Goal: Register for event/course

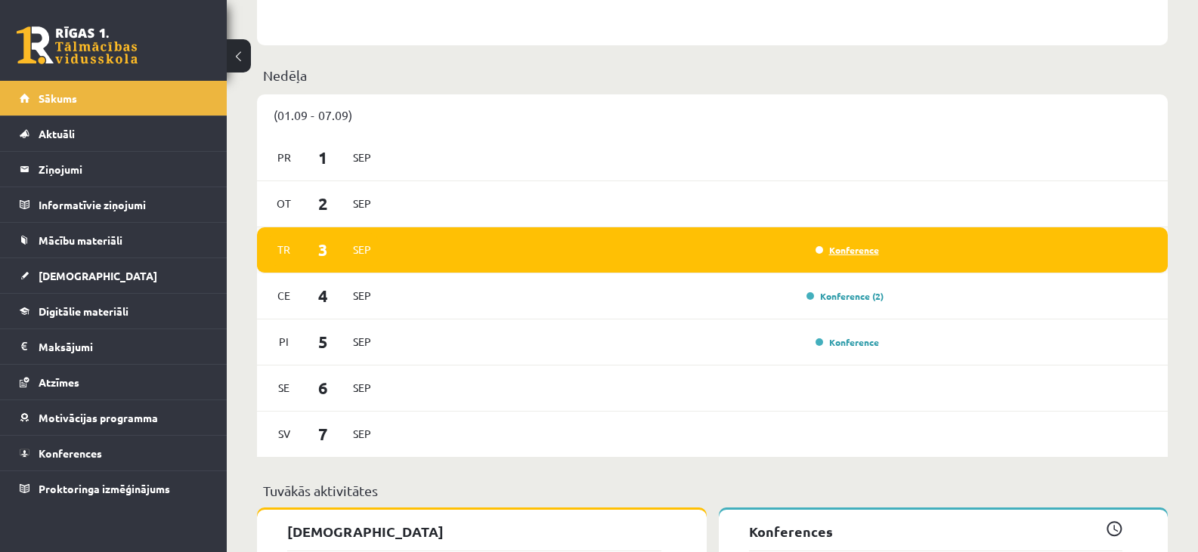
scroll to position [877, 0]
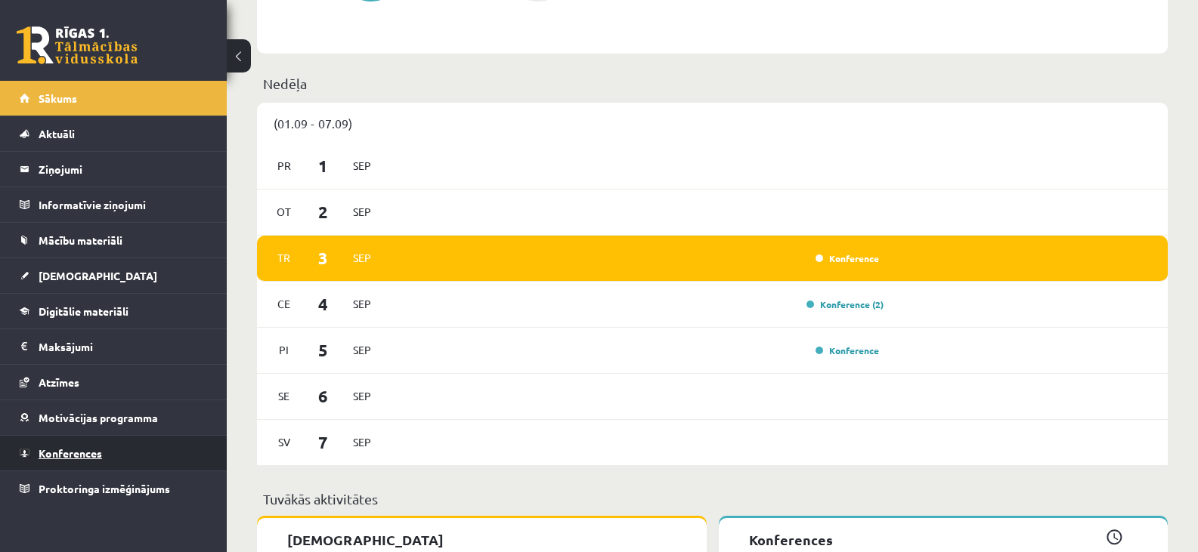
click at [73, 450] on span "Konferences" at bounding box center [70, 454] width 63 height 14
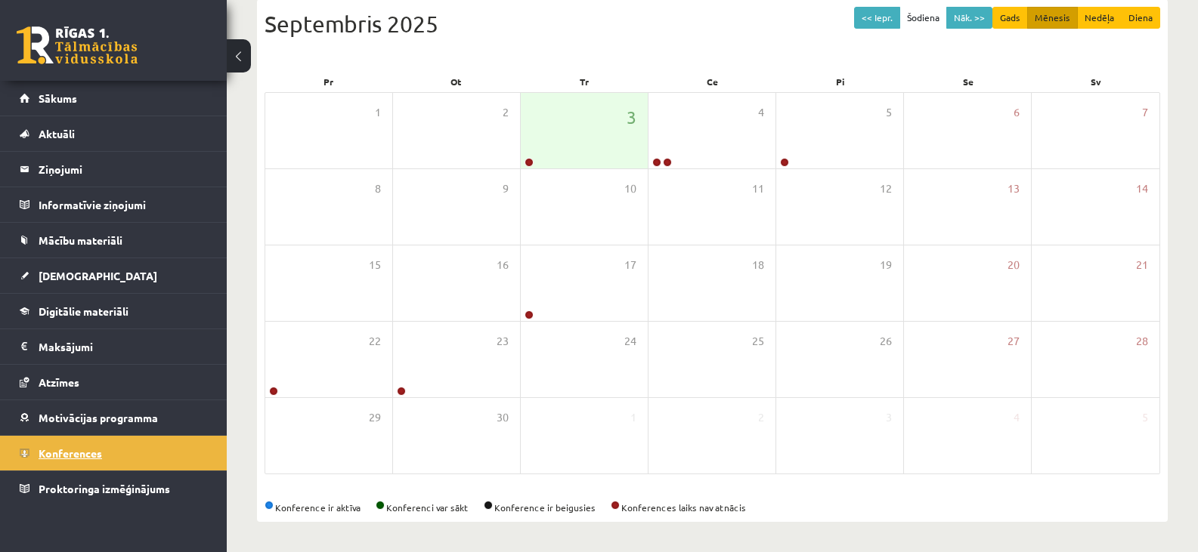
scroll to position [170, 0]
click at [555, 134] on div "3" at bounding box center [584, 131] width 127 height 76
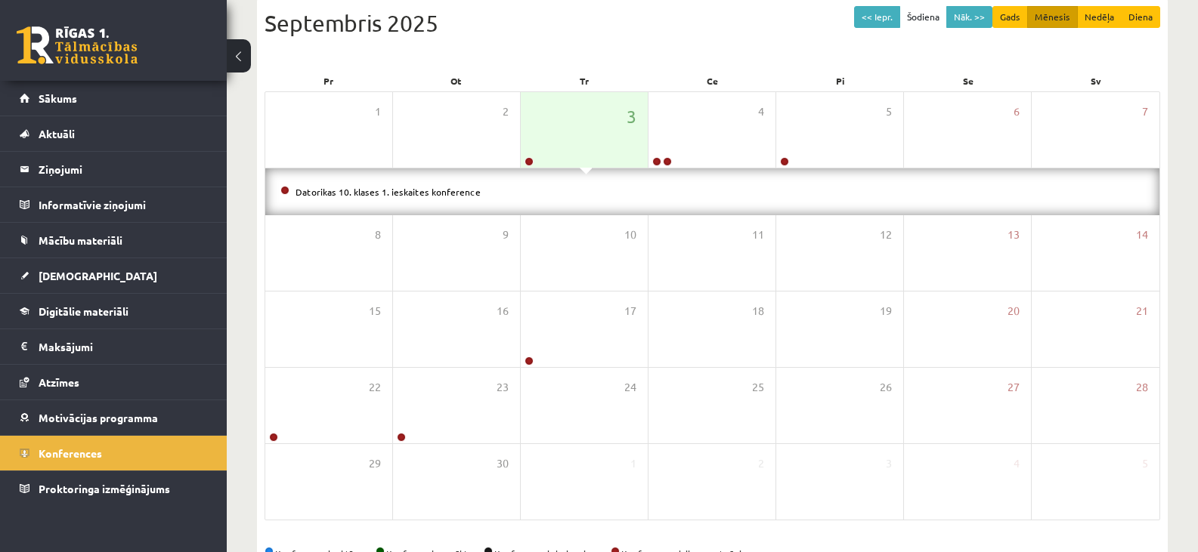
click at [439, 185] on li "Datorikas 10. klases 1. ieskaites konference" at bounding box center [712, 192] width 864 height 17
click at [442, 192] on link "Datorikas 10. klases 1. ieskaites konference" at bounding box center [387, 192] width 185 height 12
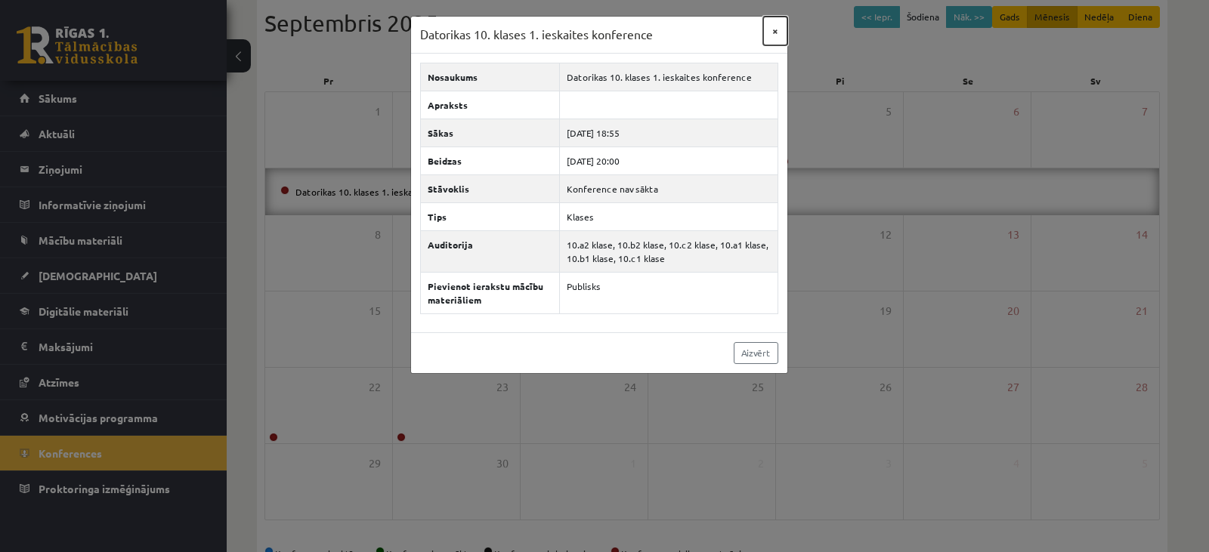
click at [772, 34] on button "×" at bounding box center [775, 31] width 24 height 29
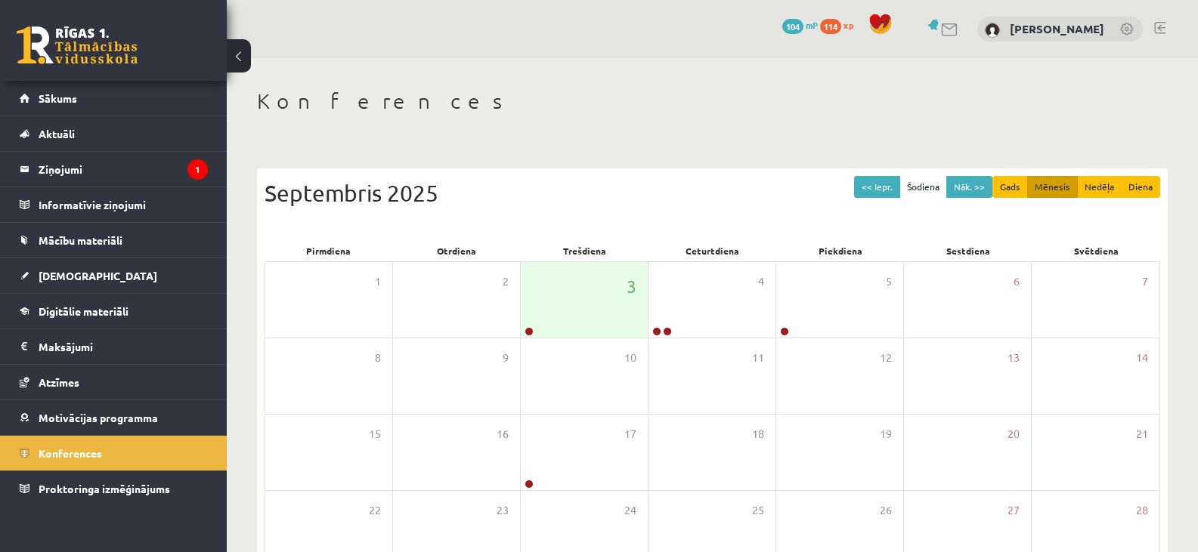
scroll to position [170, 0]
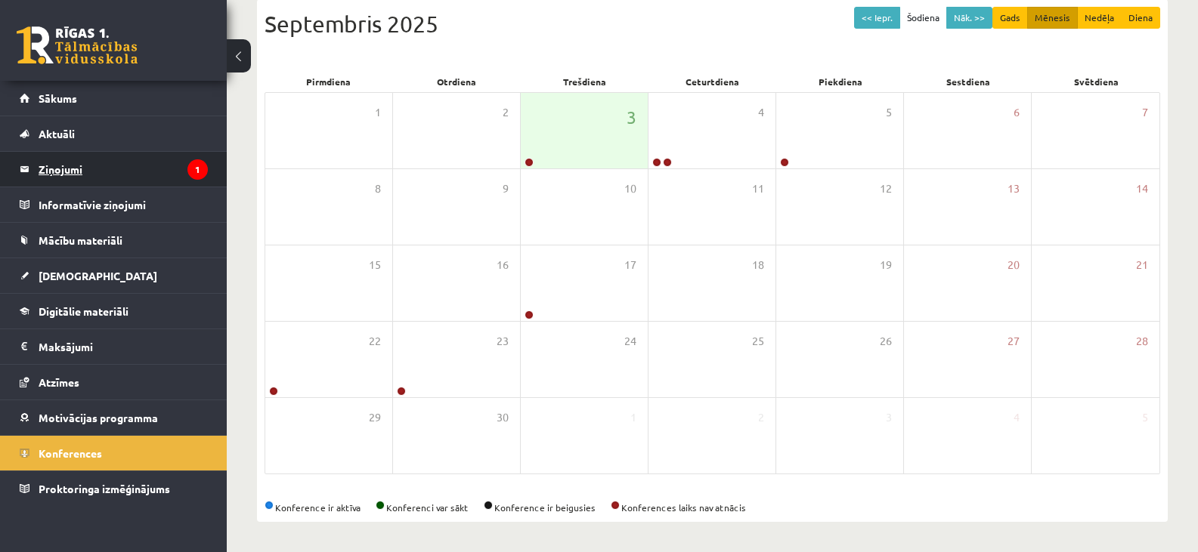
click at [71, 175] on legend "Ziņojumi 1" at bounding box center [123, 169] width 169 height 35
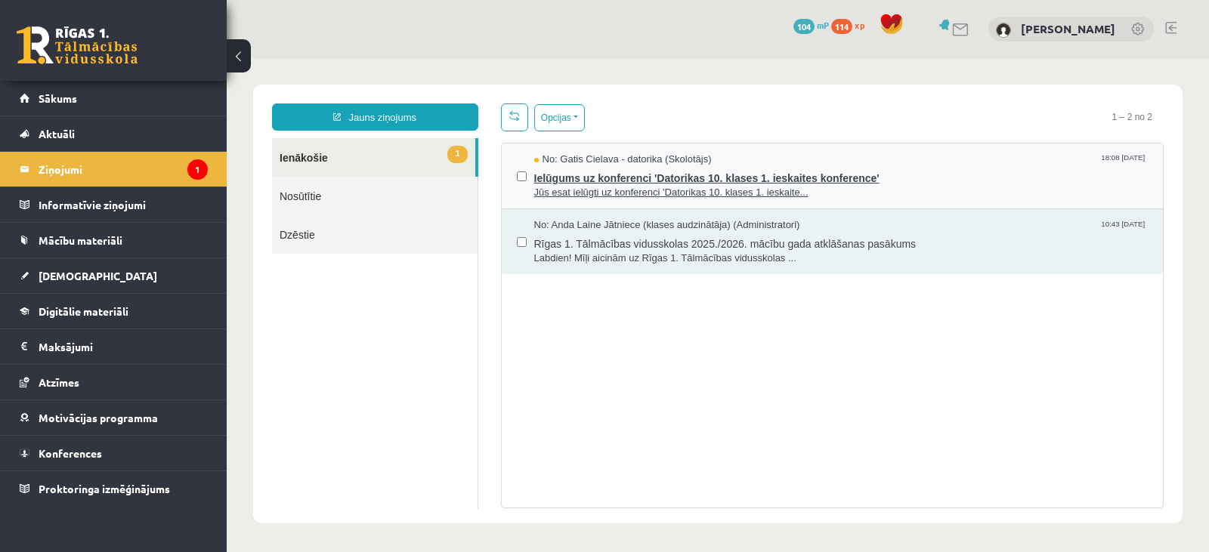
click at [575, 167] on span "Ielūgums uz konferenci 'Datorikas 10. klases 1. ieskaites konference'" at bounding box center [841, 176] width 614 height 19
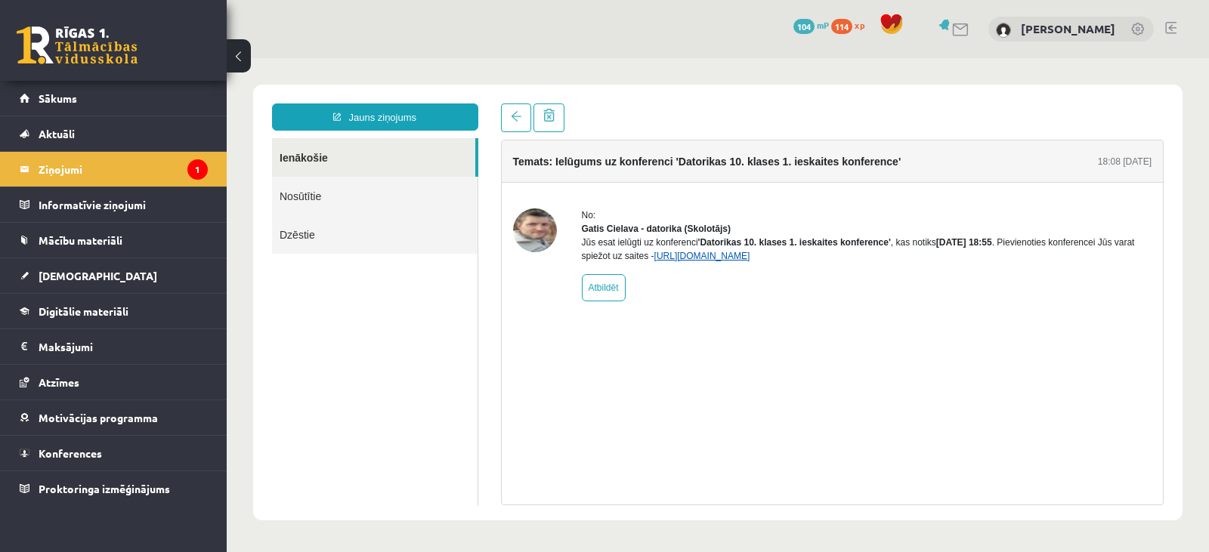
click at [741, 261] on link "https://eskola.r1tv.lv/conferences/4490/join" at bounding box center [702, 256] width 96 height 11
click at [71, 90] on link "Sākums" at bounding box center [114, 98] width 188 height 35
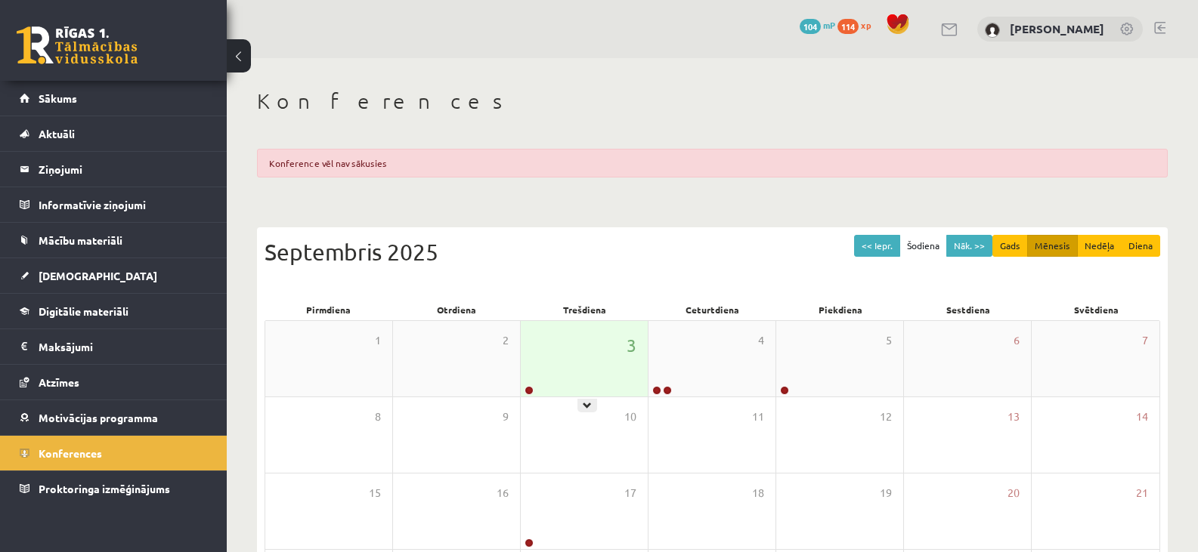
click at [583, 386] on div "3" at bounding box center [584, 359] width 127 height 76
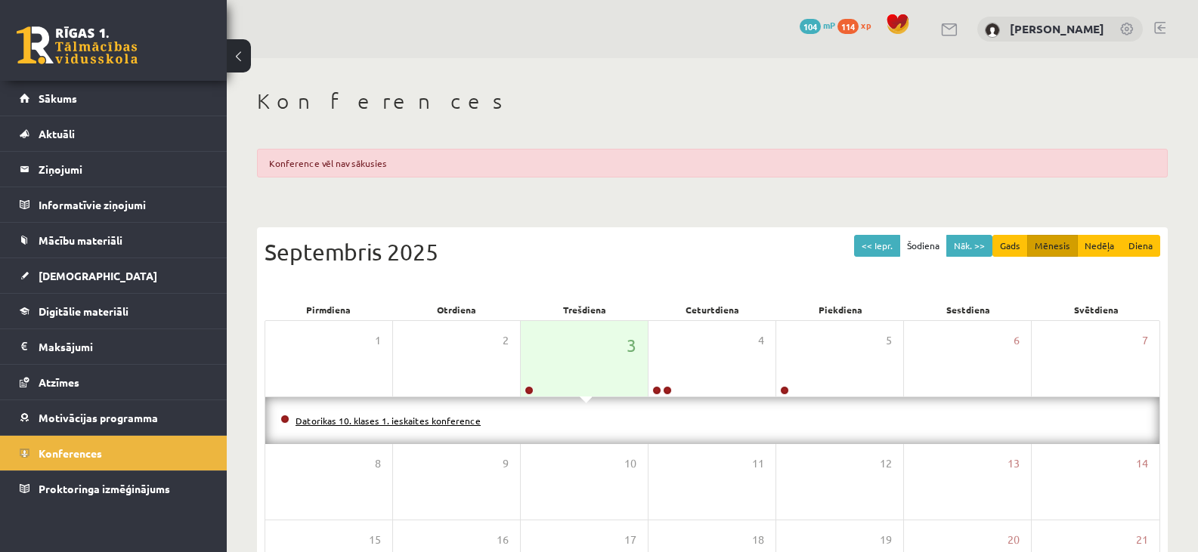
click at [397, 419] on link "Datorikas 10. klases 1. ieskaites konference" at bounding box center [387, 421] width 185 height 12
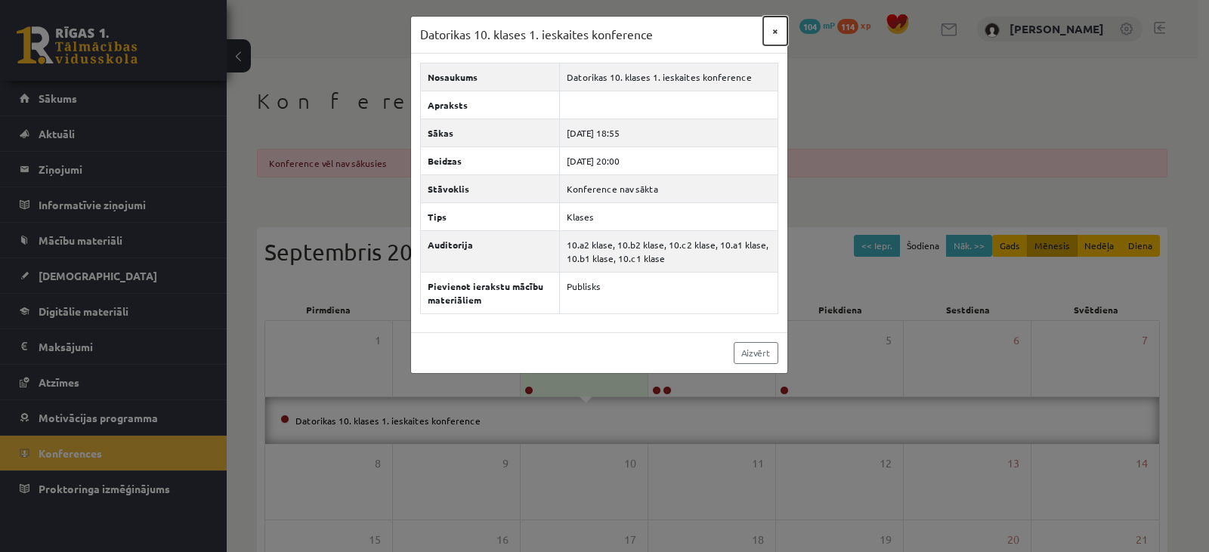
click at [776, 33] on button "×" at bounding box center [775, 31] width 24 height 29
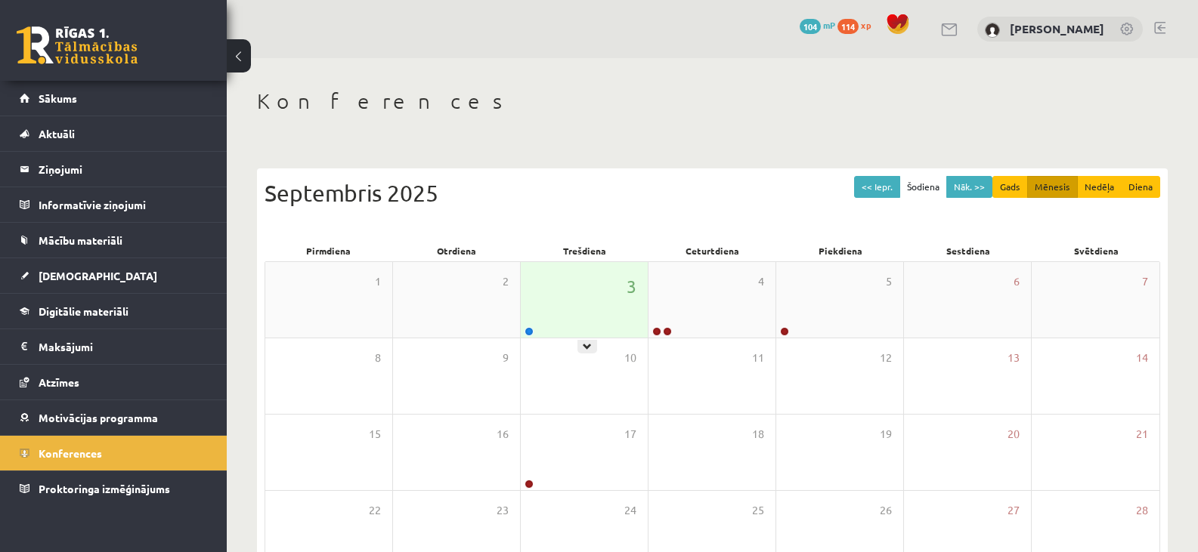
click at [561, 320] on div "3" at bounding box center [584, 300] width 127 height 76
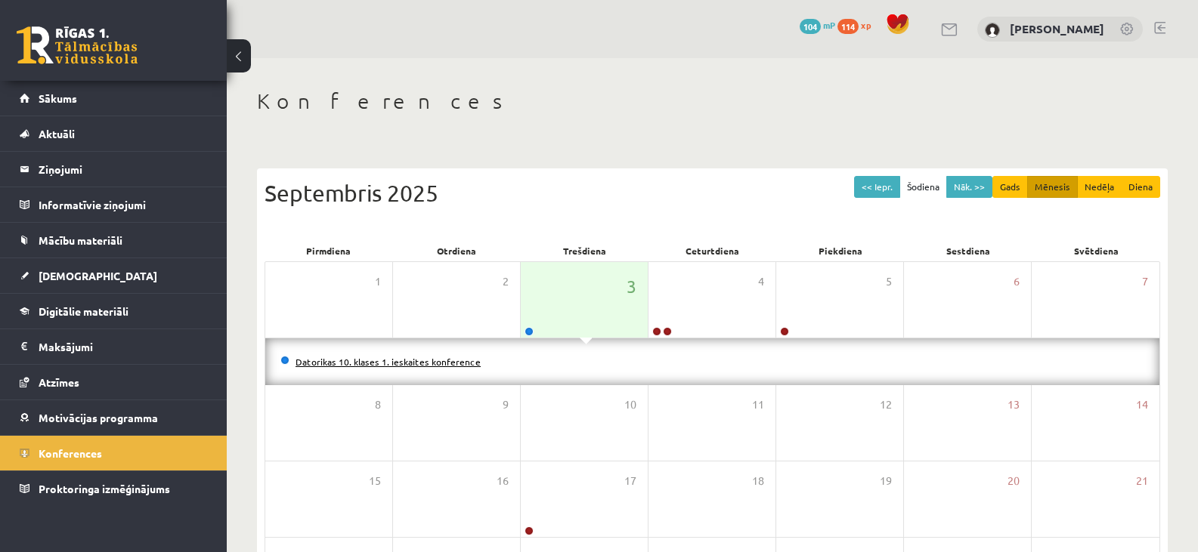
click at [416, 361] on link "Datorikas 10. klases 1. ieskaites konference" at bounding box center [387, 362] width 185 height 12
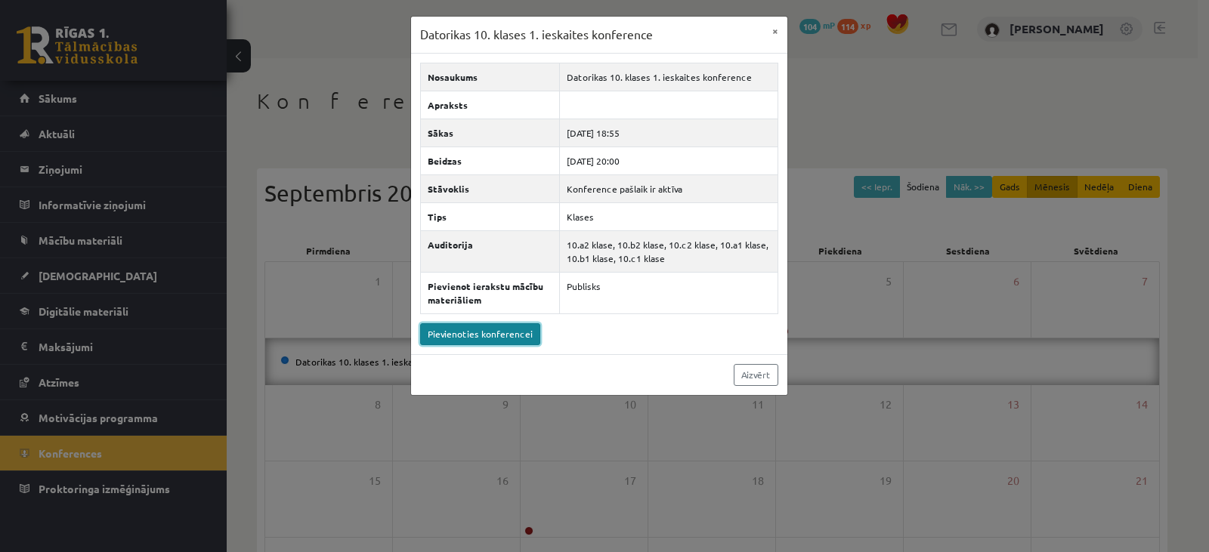
click at [447, 329] on link "Pievienoties konferencei" at bounding box center [480, 334] width 120 height 22
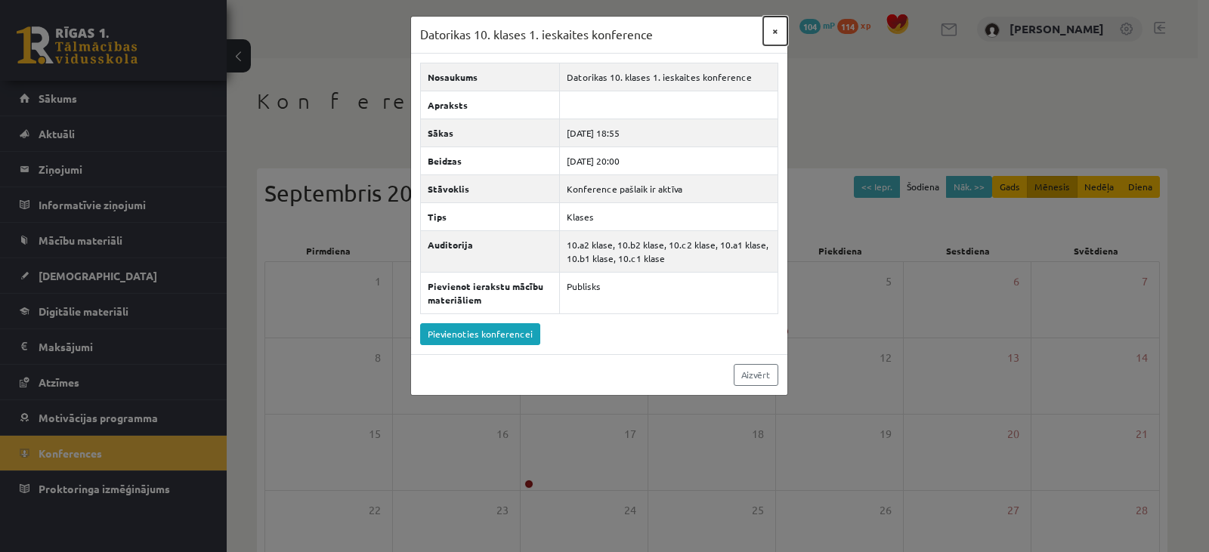
click at [775, 29] on button "×" at bounding box center [775, 31] width 24 height 29
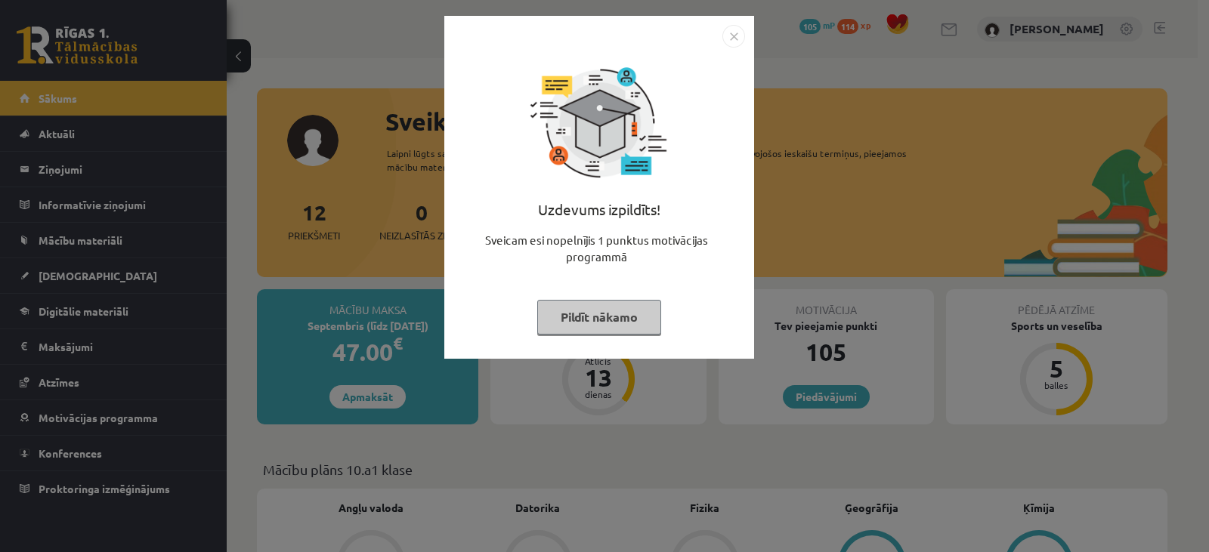
click at [738, 38] on img "Close" at bounding box center [733, 36] width 23 height 23
